Goal: Information Seeking & Learning: Learn about a topic

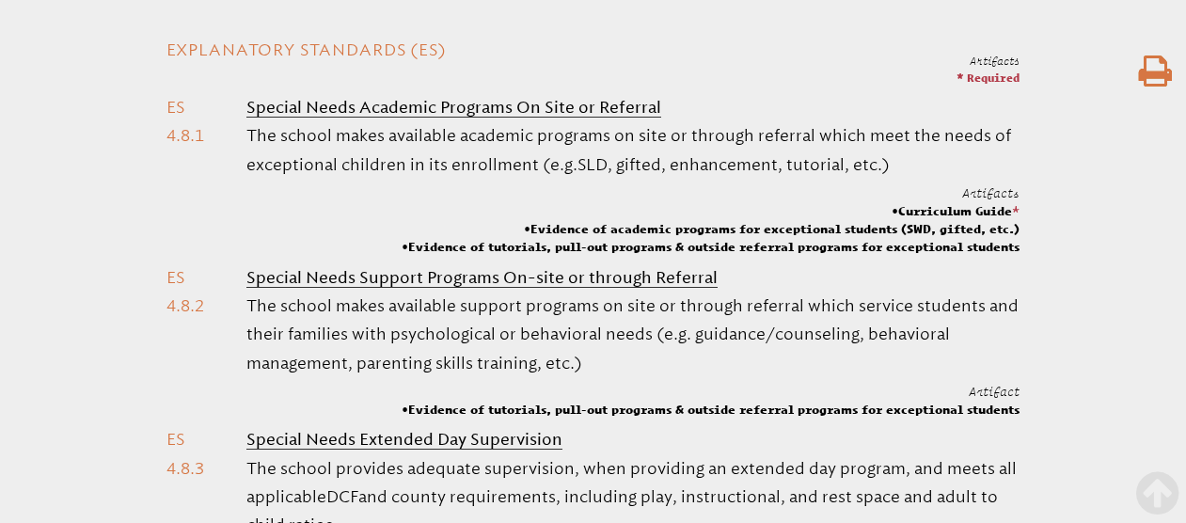
scroll to position [607, 0]
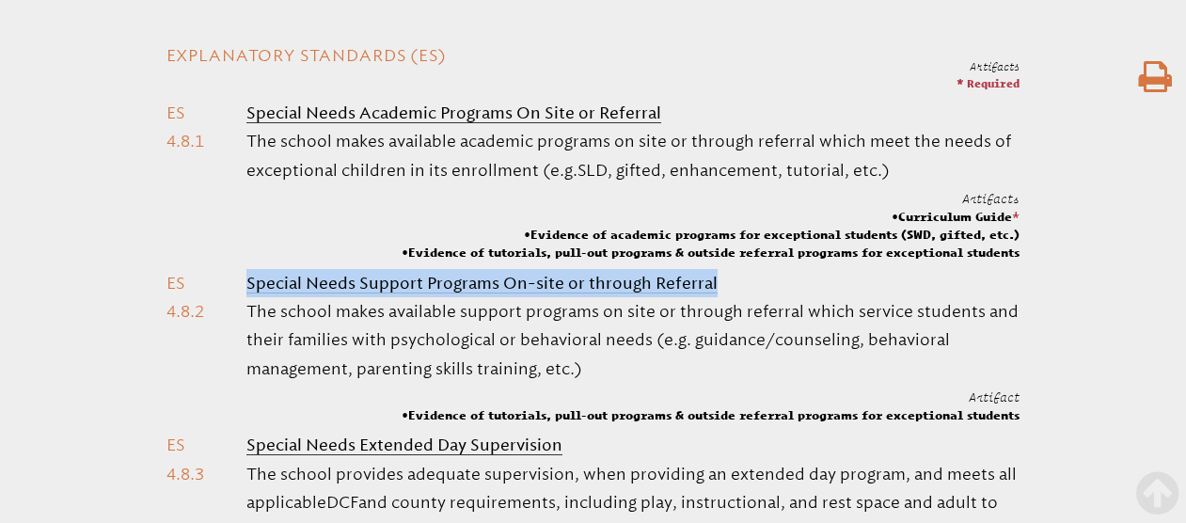
drag, startPoint x: 721, startPoint y: 282, endPoint x: 243, endPoint y: 289, distance: 478.6
click at [243, 289] on li "Special Needs Support Programs On-site or through Referral The school makes ava…" at bounding box center [593, 346] width 854 height 155
copy b "Special Needs Support Programs On-site or through Referral"
click at [523, 221] on span "Curriculum Guide *" at bounding box center [710, 217] width 618 height 18
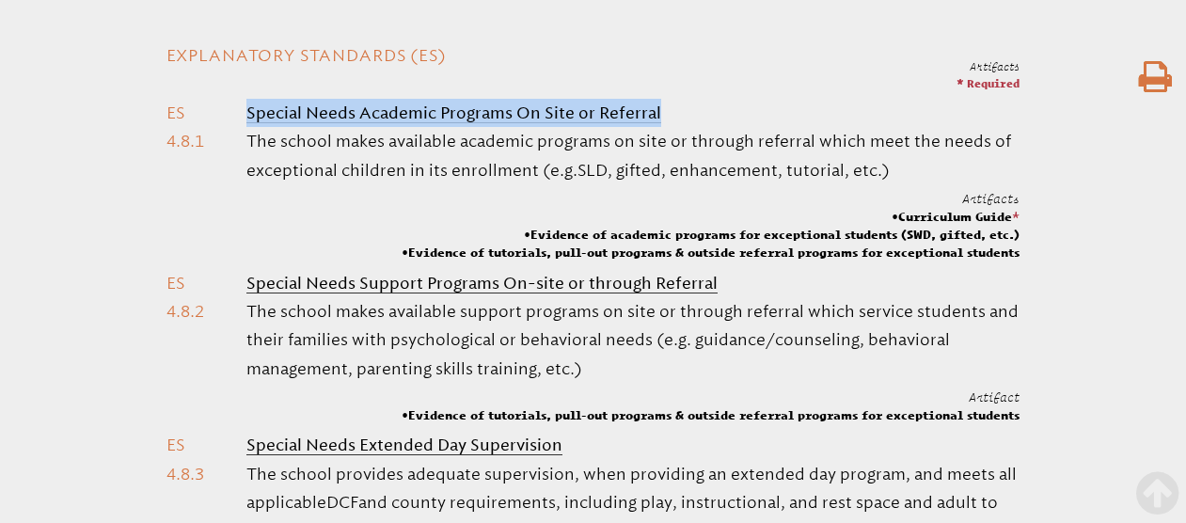
drag, startPoint x: 664, startPoint y: 107, endPoint x: 245, endPoint y: 116, distance: 418.5
click at [244, 116] on li "Special Needs Academic Programs On Site or Referral The school makes available …" at bounding box center [593, 180] width 854 height 163
copy b "Special Needs Academic Programs On Site or Referral"
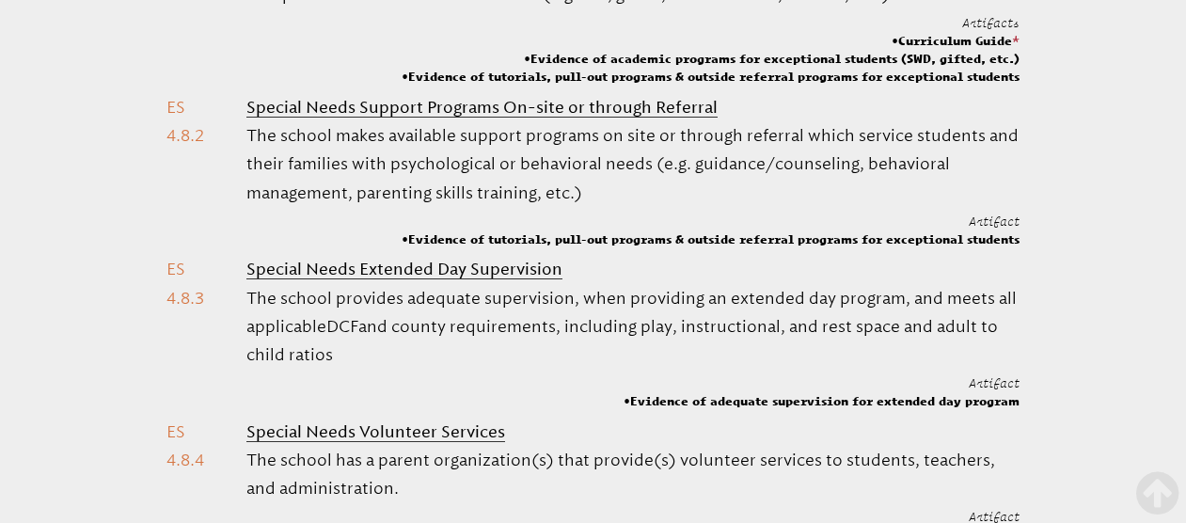
scroll to position [800, 0]
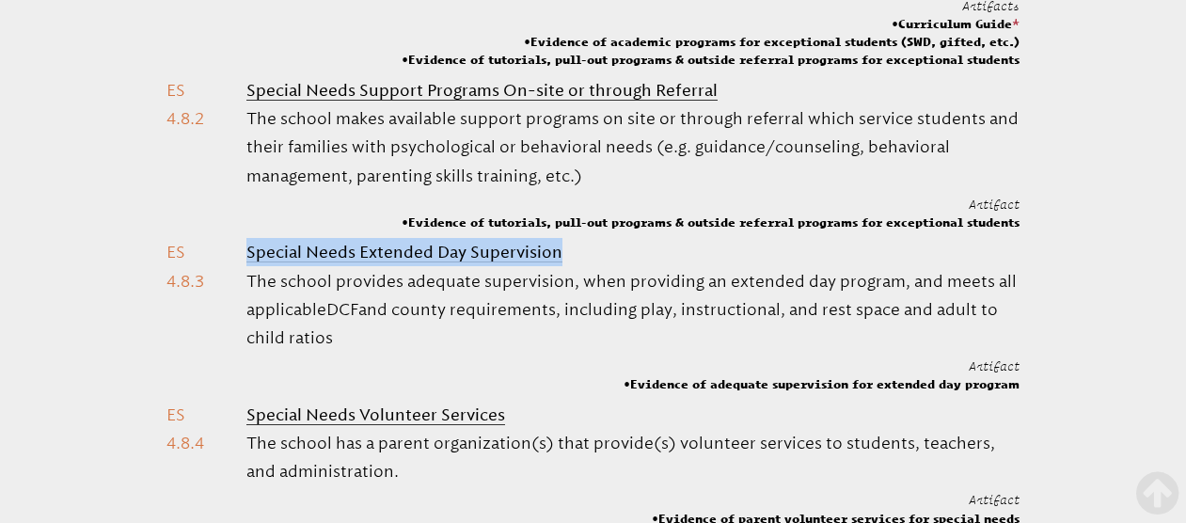
drag, startPoint x: 579, startPoint y: 256, endPoint x: 246, endPoint y: 259, distance: 332.9
click at [246, 259] on li "Special Needs Extended Day Supervision The school provides adequate supervision…" at bounding box center [593, 315] width 854 height 155
copy b "Special Needs Extended Day Supervision"
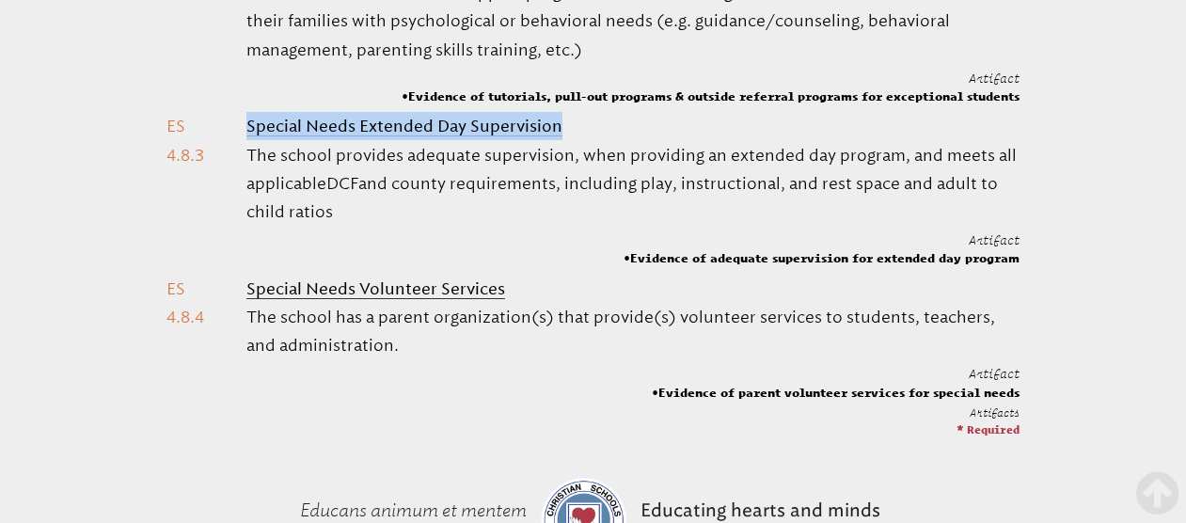
scroll to position [925, 0]
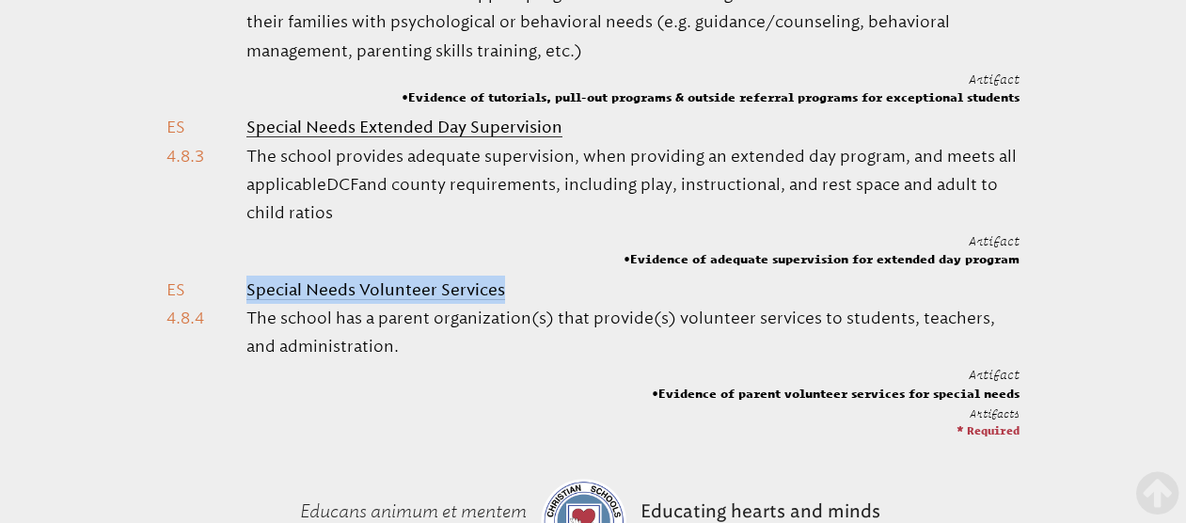
drag, startPoint x: 513, startPoint y: 294, endPoint x: 239, endPoint y: 298, distance: 274.6
click at [239, 298] on li "Special Needs Volunteer Services The school has a parent organization(s) that p…" at bounding box center [593, 338] width 854 height 127
copy b "Special Needs Volunteer Services"
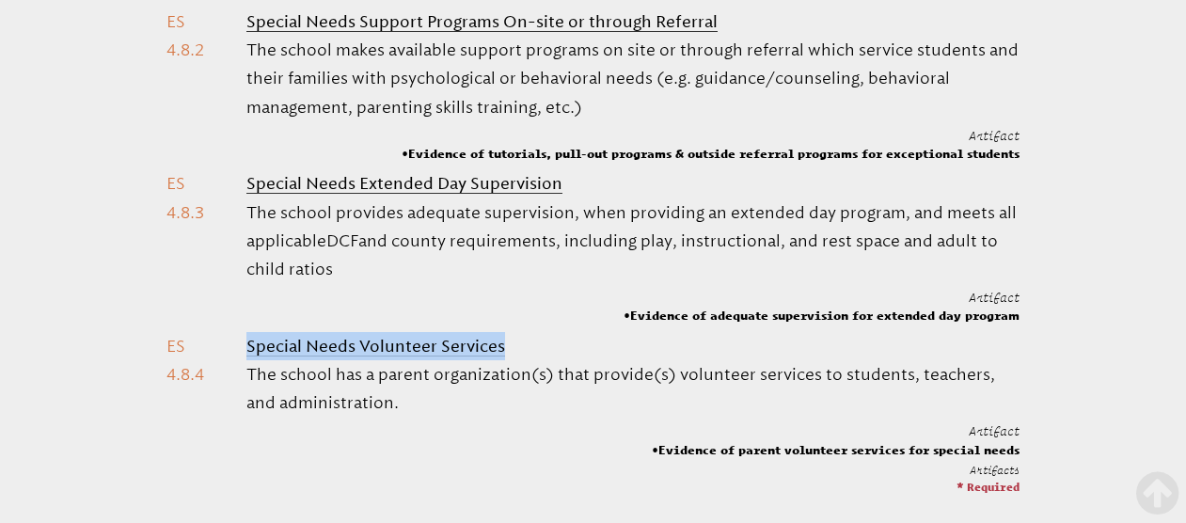
scroll to position [784, 0]
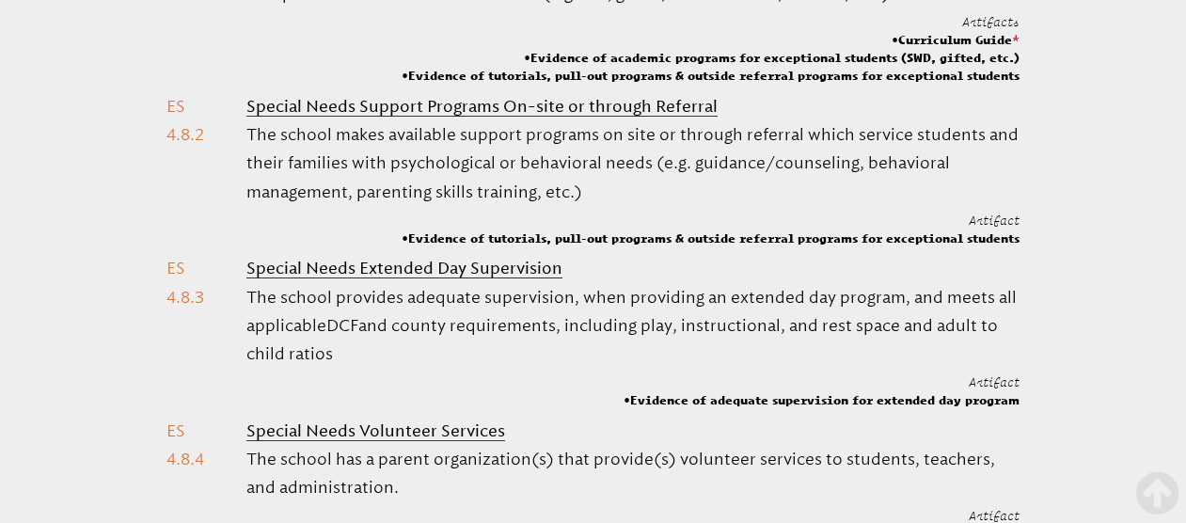
click at [209, 227] on li "Special Needs Support Programs On-site or through Referral The school makes ava…" at bounding box center [593, 169] width 854 height 155
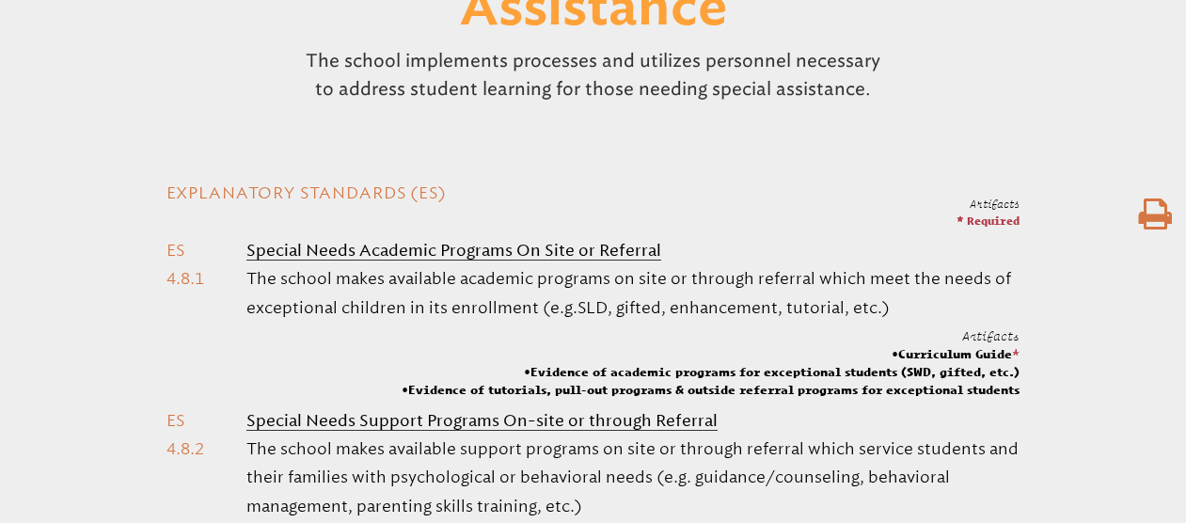
scroll to position [471, 0]
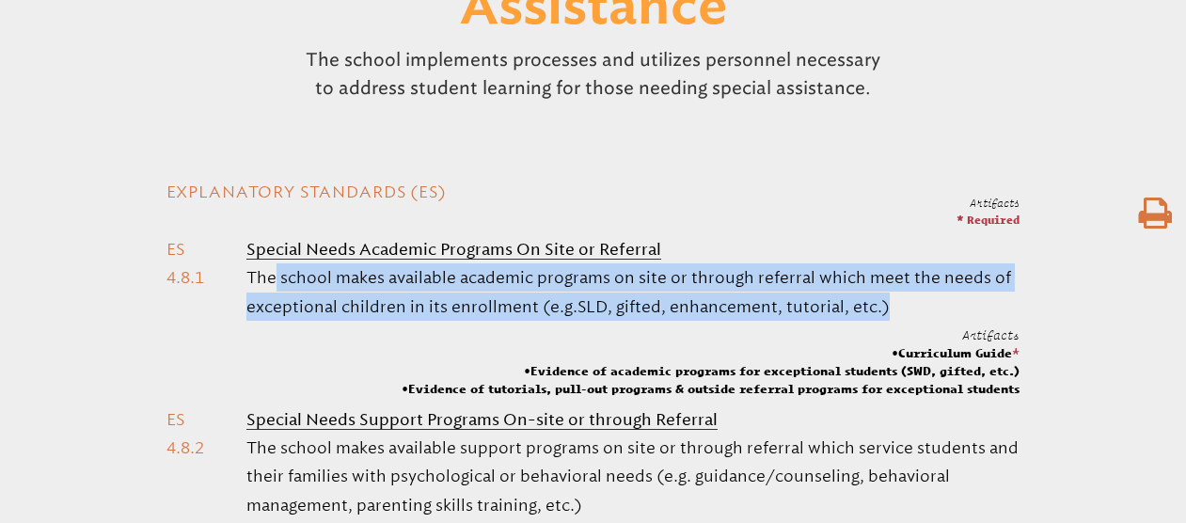
drag, startPoint x: 883, startPoint y: 298, endPoint x: 249, endPoint y: 281, distance: 633.9
click at [248, 281] on p "The school makes available academic programs on site or through referral which …" at bounding box center [632, 291] width 773 height 57
copy p "The school makes available academic programs on site or through referral which …"
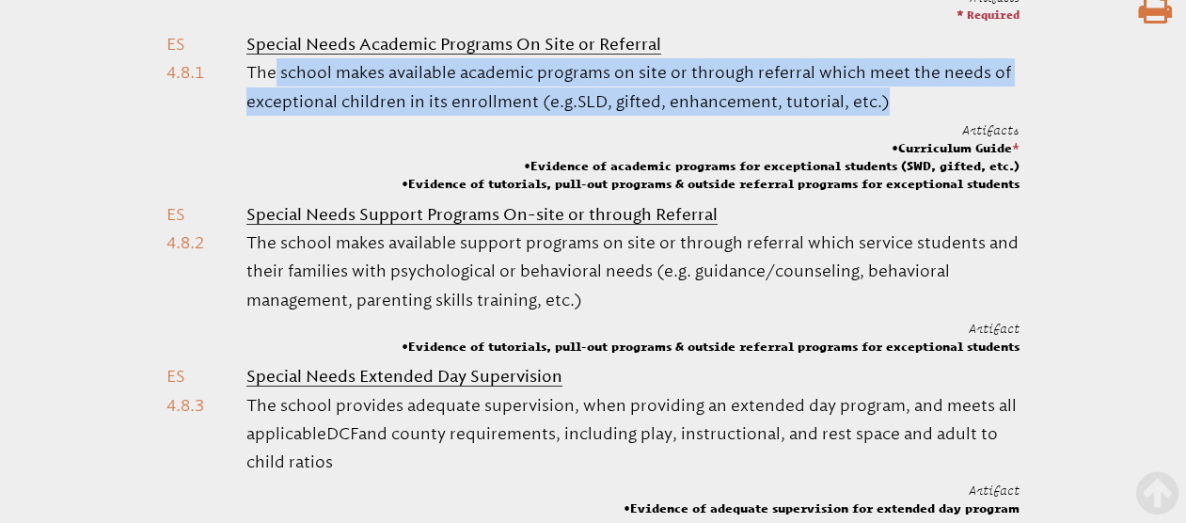
scroll to position [675, 0]
drag, startPoint x: 584, startPoint y: 295, endPoint x: 255, endPoint y: 245, distance: 332.8
click at [254, 245] on p "The school makes available support programs on site or through referral which s…" at bounding box center [632, 272] width 773 height 86
drag, startPoint x: 885, startPoint y: 98, endPoint x: 246, endPoint y: 62, distance: 639.4
click at [248, 63] on p "The school makes available academic programs on site or through referral which …" at bounding box center [632, 87] width 773 height 57
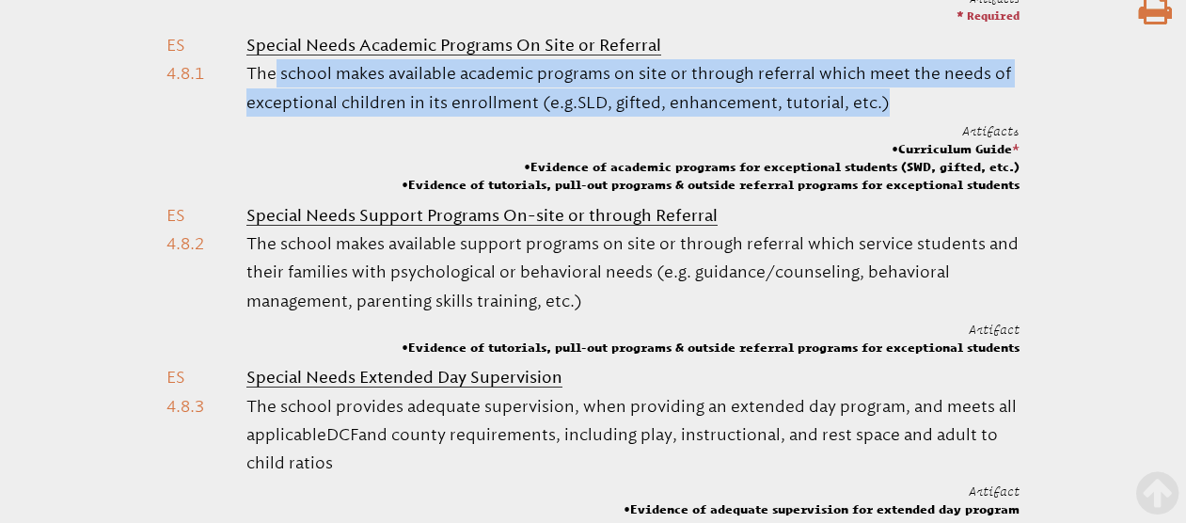
copy p "The school makes available academic programs on site or through referral which …"
drag, startPoint x: 596, startPoint y: 297, endPoint x: 247, endPoint y: 251, distance: 351.8
click at [247, 250] on p "The school makes available support programs on site or through referral which s…" at bounding box center [632, 272] width 773 height 86
copy p "The school makes available support programs on site or through referral which s…"
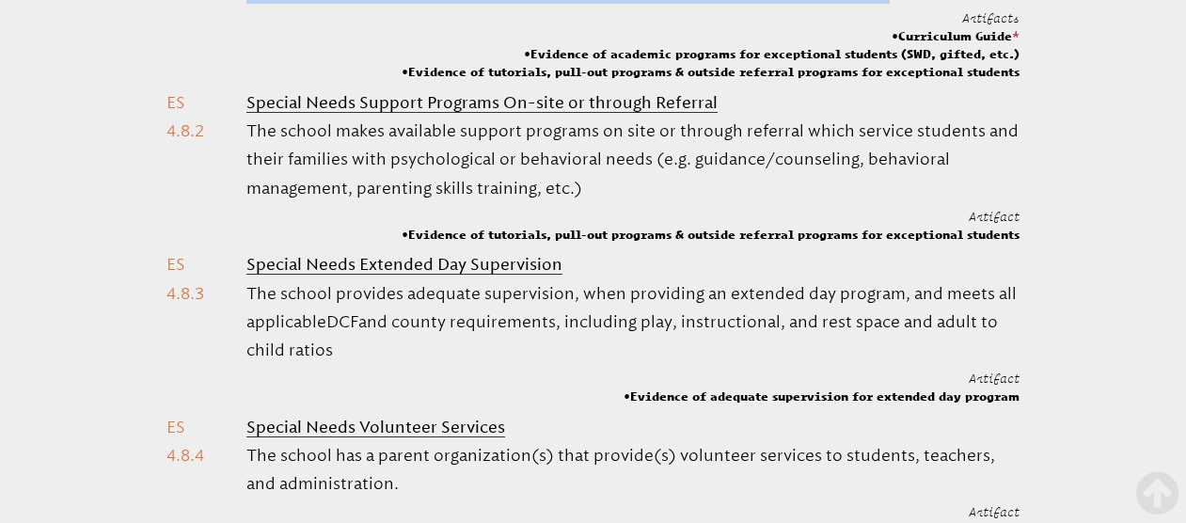
drag, startPoint x: 362, startPoint y: 353, endPoint x: 248, endPoint y: 304, distance: 123.8
click at [248, 304] on p "The school provides adequate supervision, when providing an extended day progra…" at bounding box center [632, 322] width 773 height 86
copy p "The school provides adequate supervision, when providing an extended day progra…"
drag, startPoint x: 365, startPoint y: 483, endPoint x: 248, endPoint y: 464, distance: 118.1
click at [248, 464] on p "The school has a parent organization(s) that provide(s) volunteer services to s…" at bounding box center [632, 469] width 773 height 57
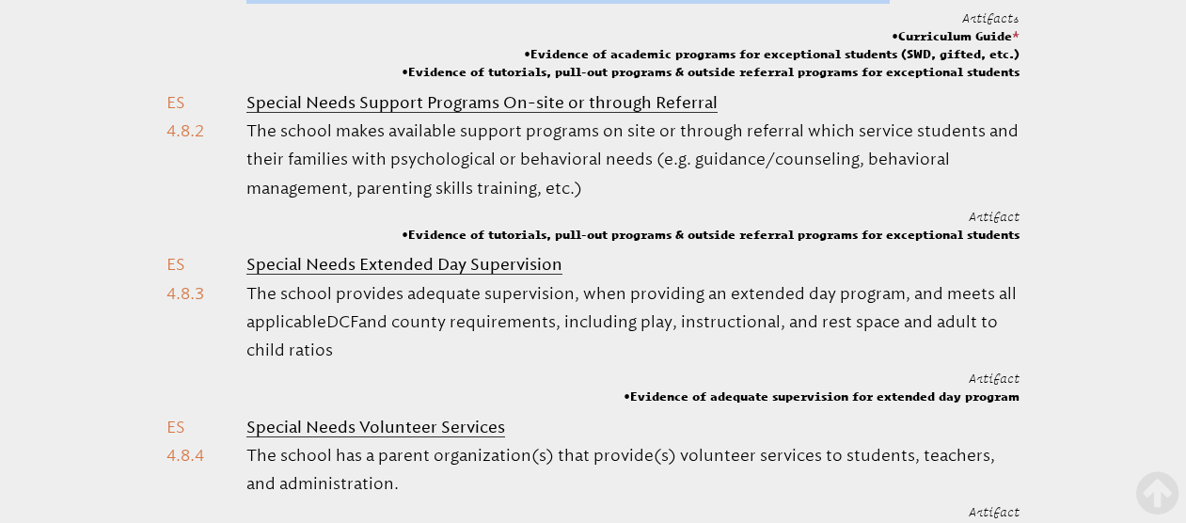
copy p "The school has a parent organization(s) that provide(s) volunteer services to s…"
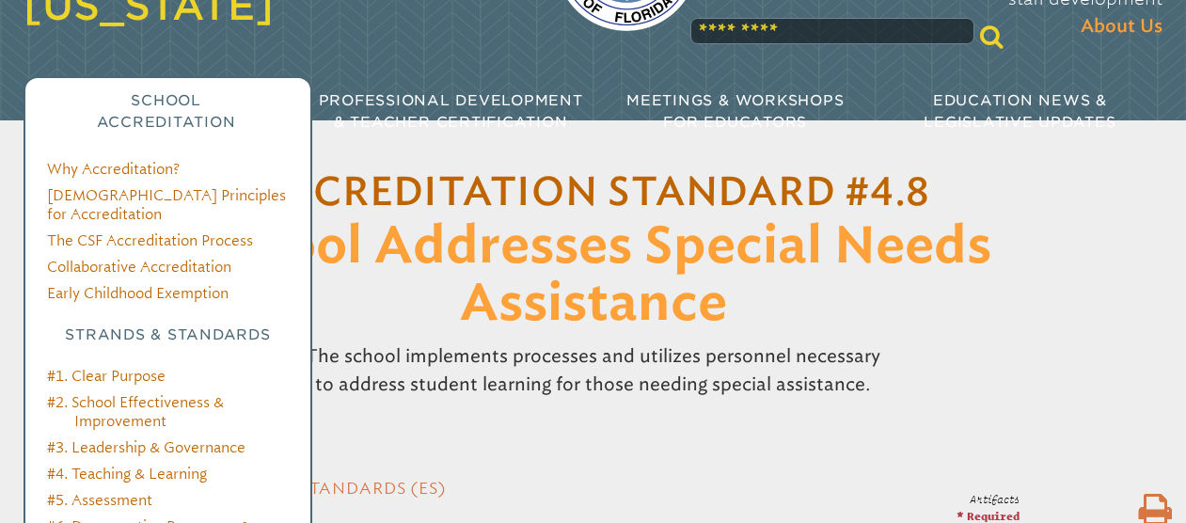
scroll to position [177, 0]
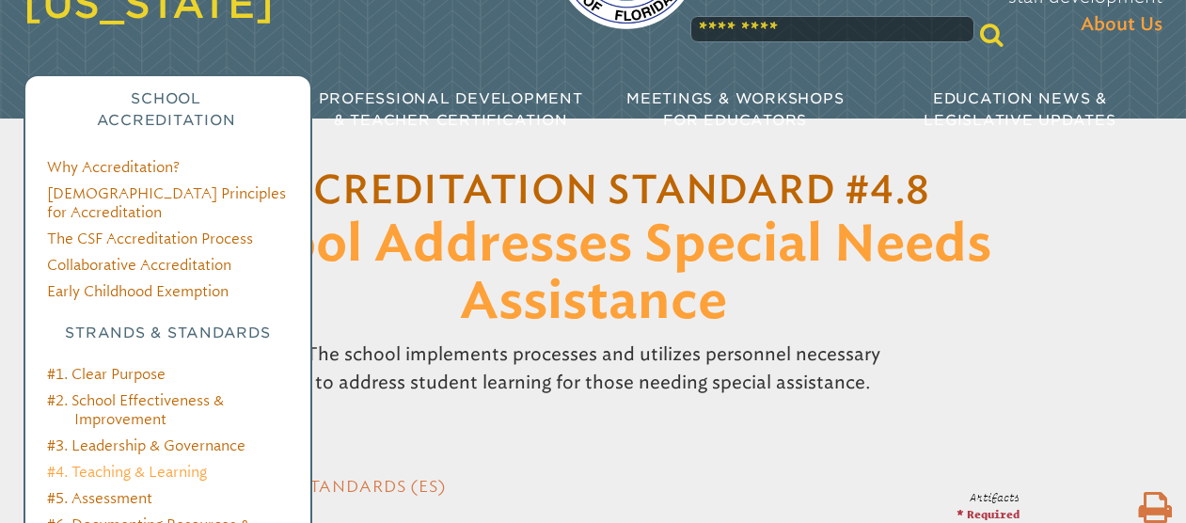
click at [162, 463] on link "#4. Teaching & Learning" at bounding box center [127, 472] width 160 height 18
